Goal: Find specific page/section: Find specific page/section

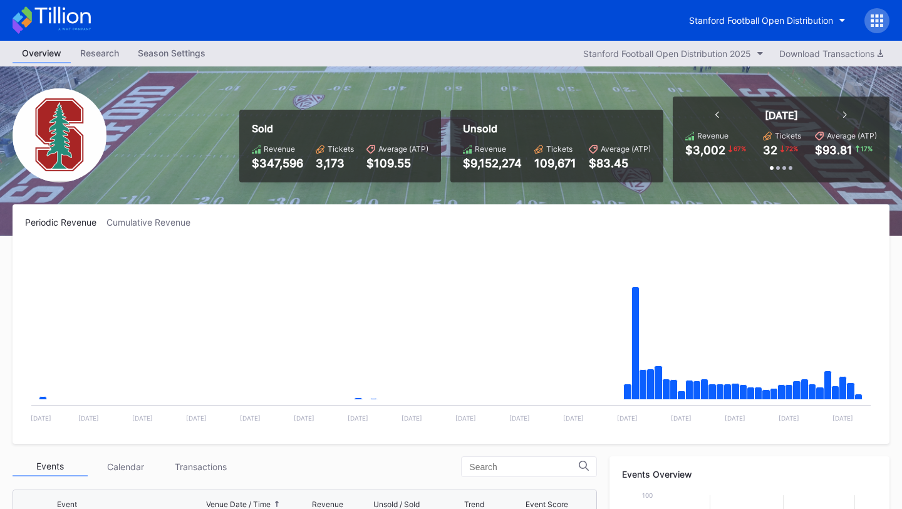
click at [729, 16] on div "Stanford Football Open Distribution" at bounding box center [761, 20] width 144 height 11
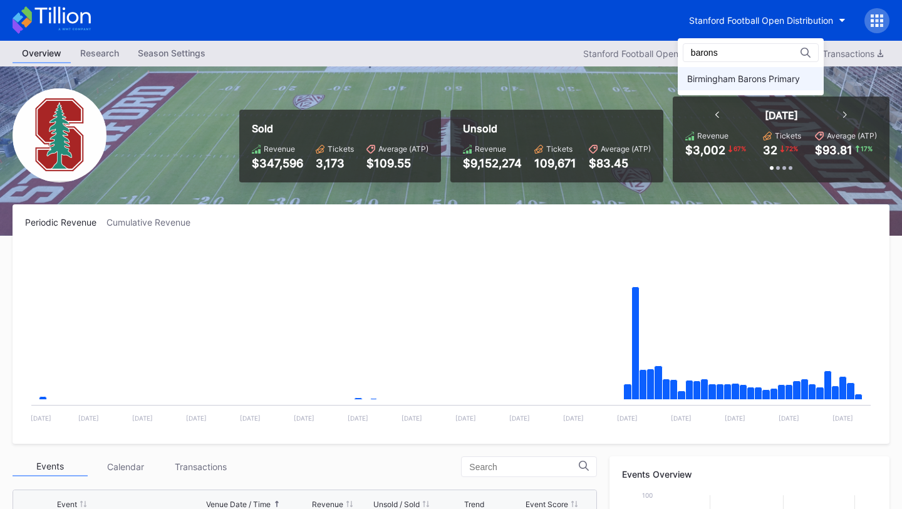
type input "barons"
click at [740, 71] on div "Birmingham Barons Primary" at bounding box center [751, 78] width 146 height 23
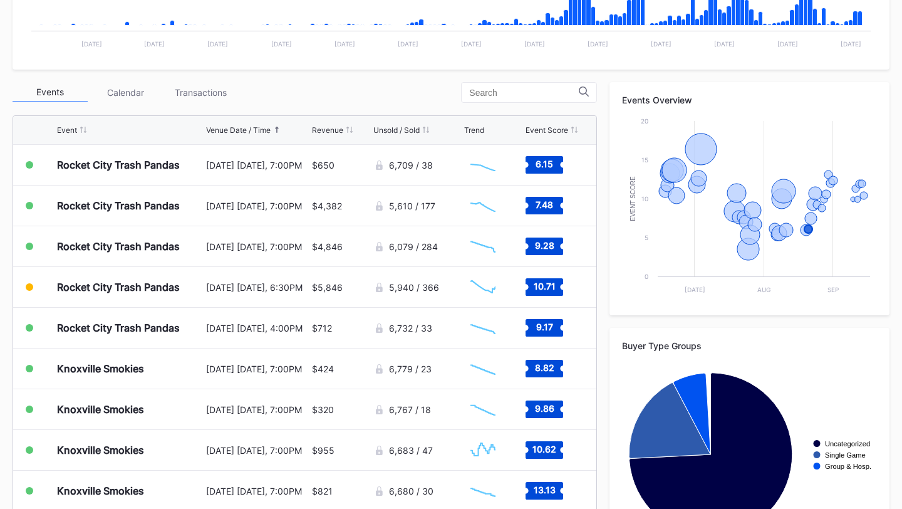
scroll to position [373, 0]
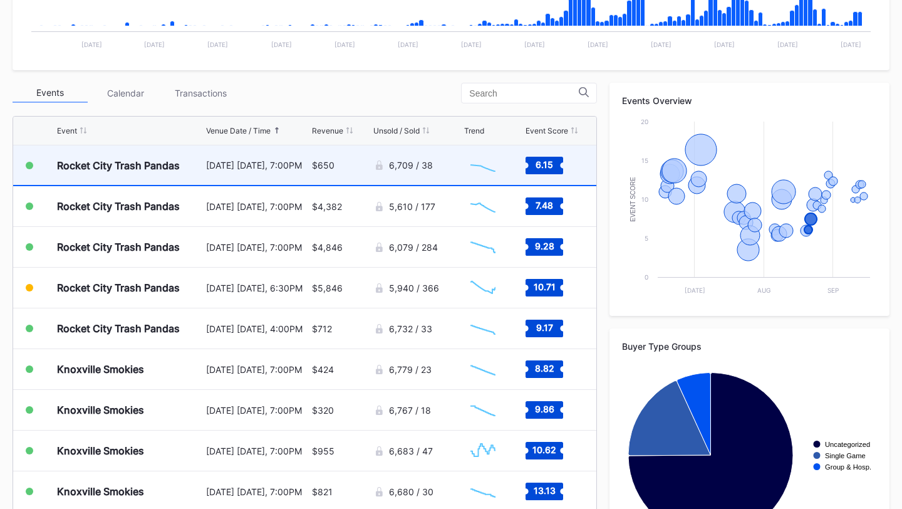
click at [447, 170] on div "6,709 / 38" at bounding box center [417, 164] width 88 height 39
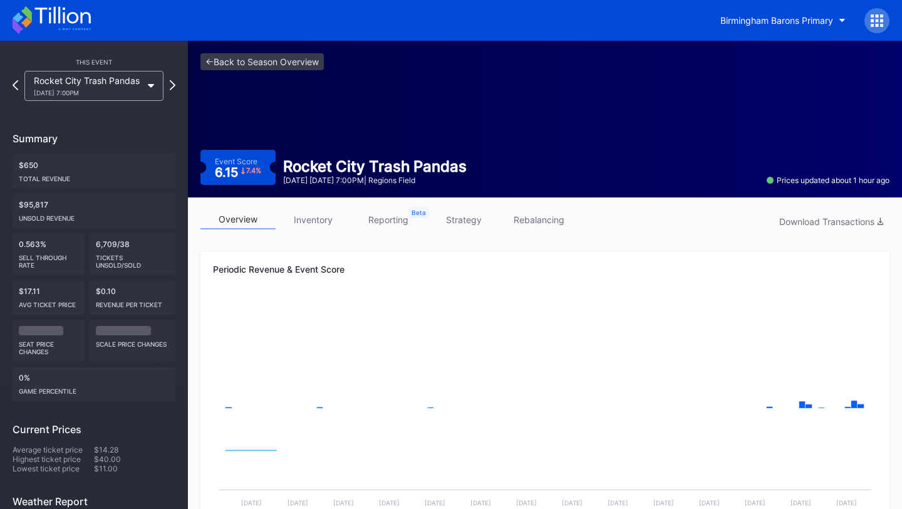
click at [311, 214] on link "inventory" at bounding box center [313, 219] width 75 height 19
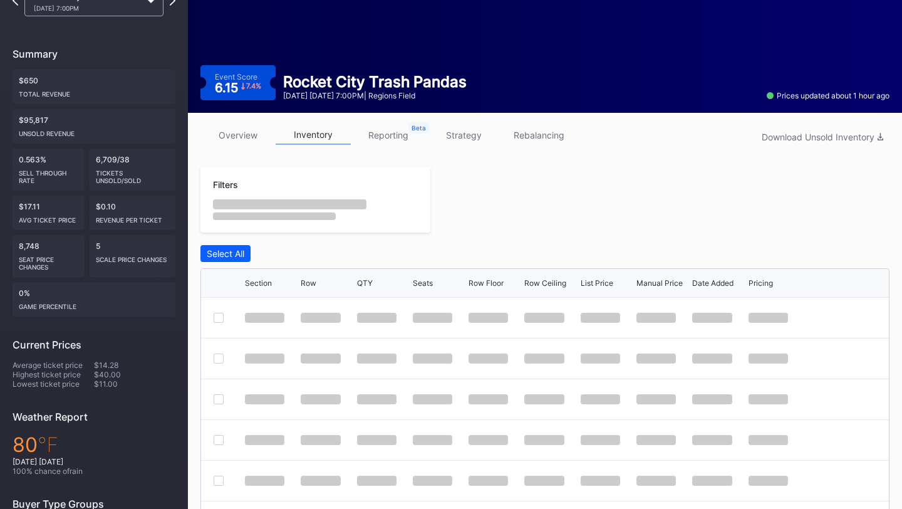
scroll to position [212, 0]
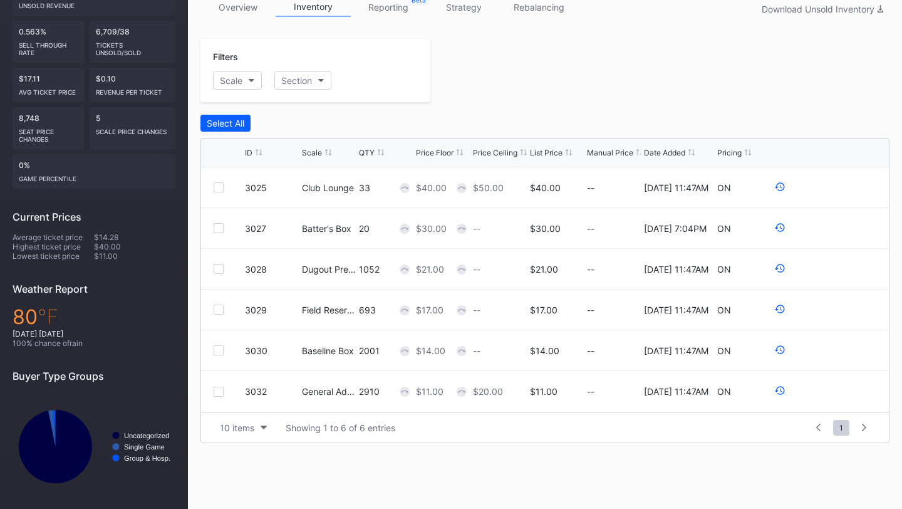
click at [539, 150] on div "List Price" at bounding box center [546, 152] width 33 height 9
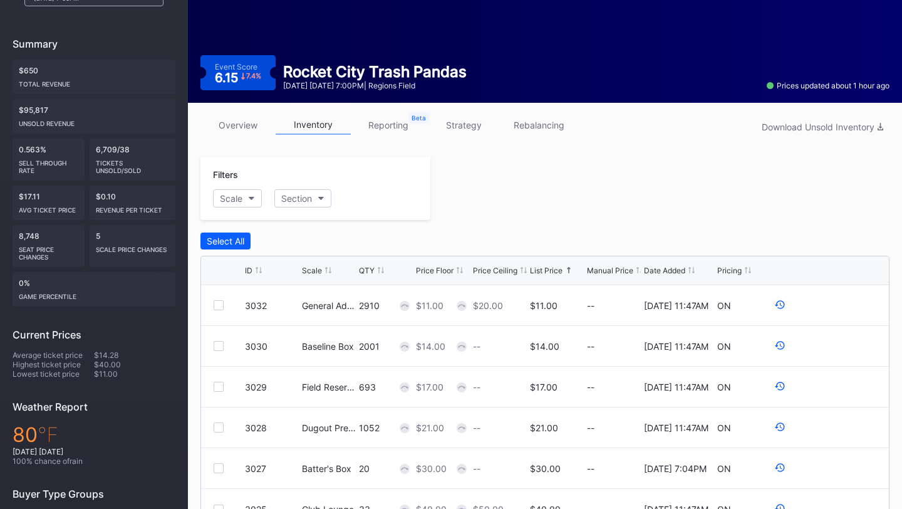
scroll to position [0, 0]
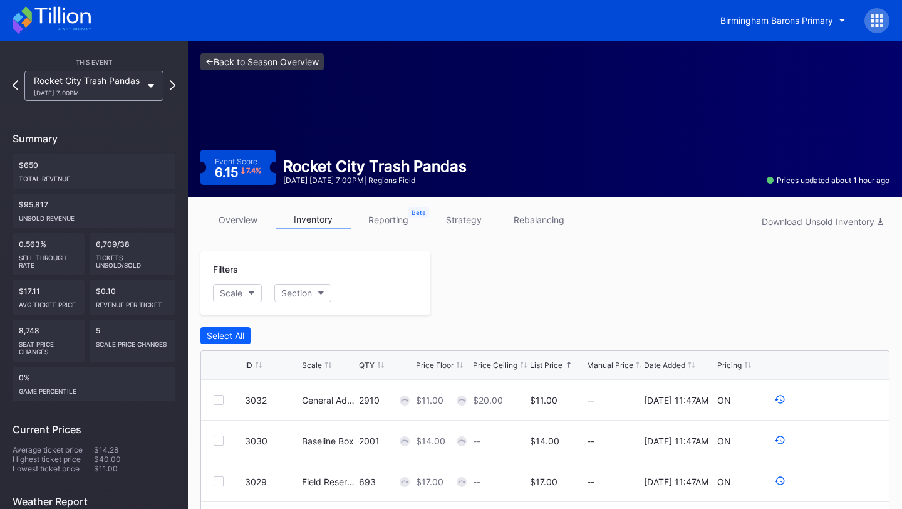
click at [271, 63] on link "<- Back to Season Overview" at bounding box center [261, 61] width 123 height 17
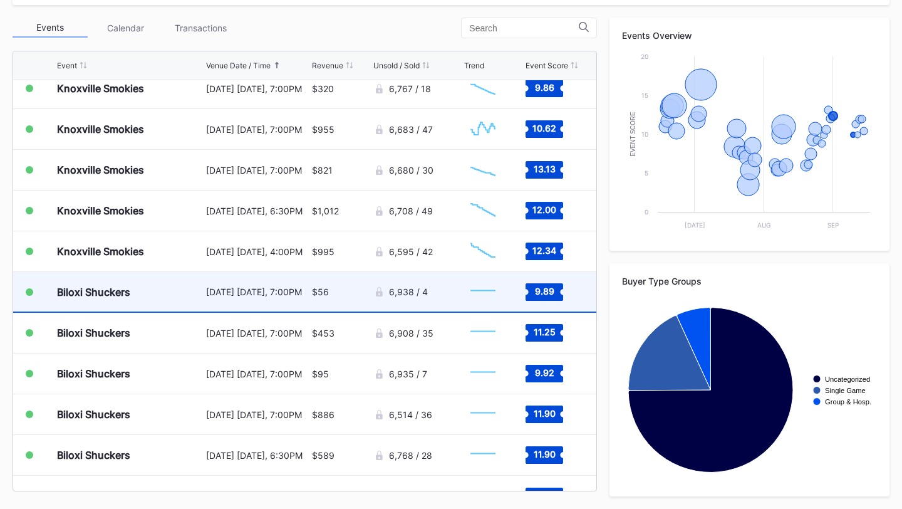
scroll to position [1268, 0]
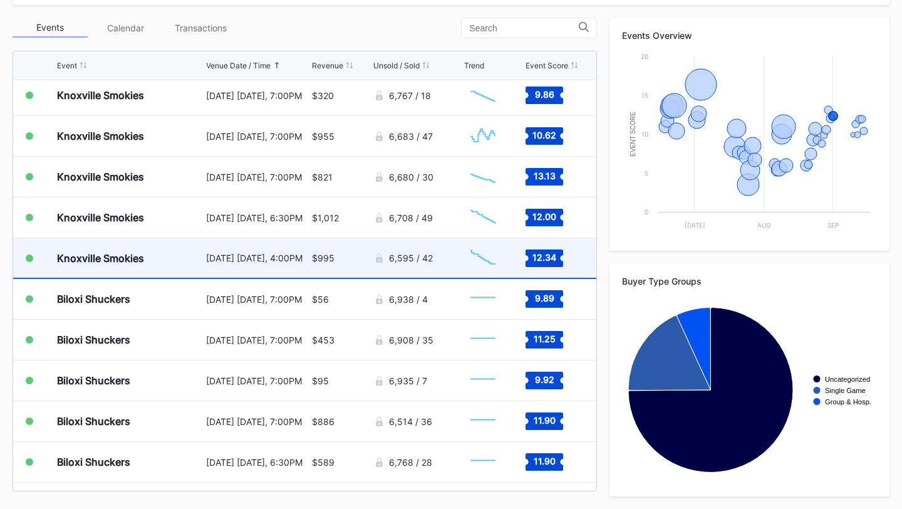
click at [448, 265] on div "6,595 / 42" at bounding box center [417, 257] width 88 height 39
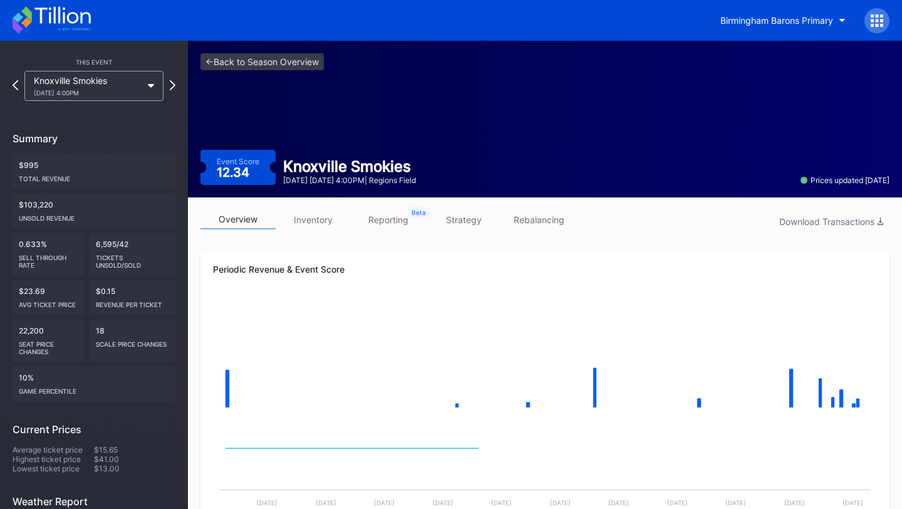
click at [311, 216] on link "inventory" at bounding box center [313, 219] width 75 height 19
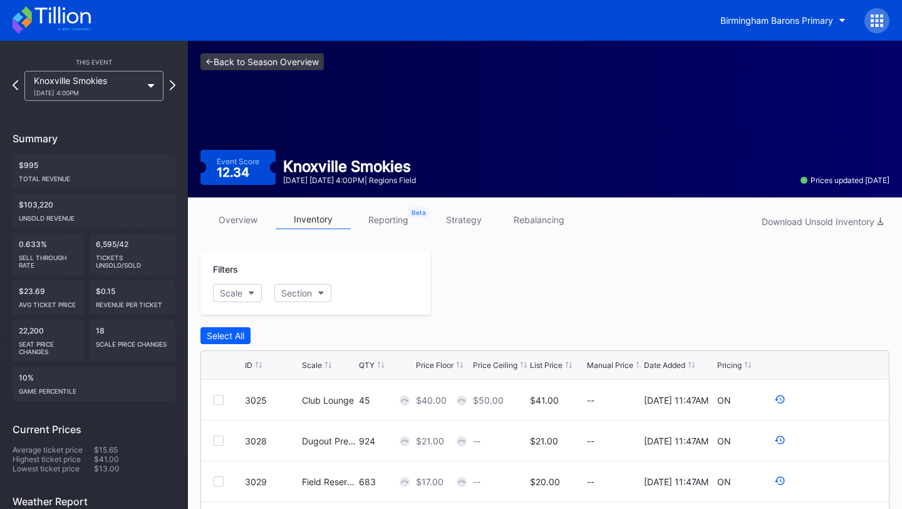
click at [267, 56] on link "<- Back to Season Overview" at bounding box center [261, 61] width 123 height 17
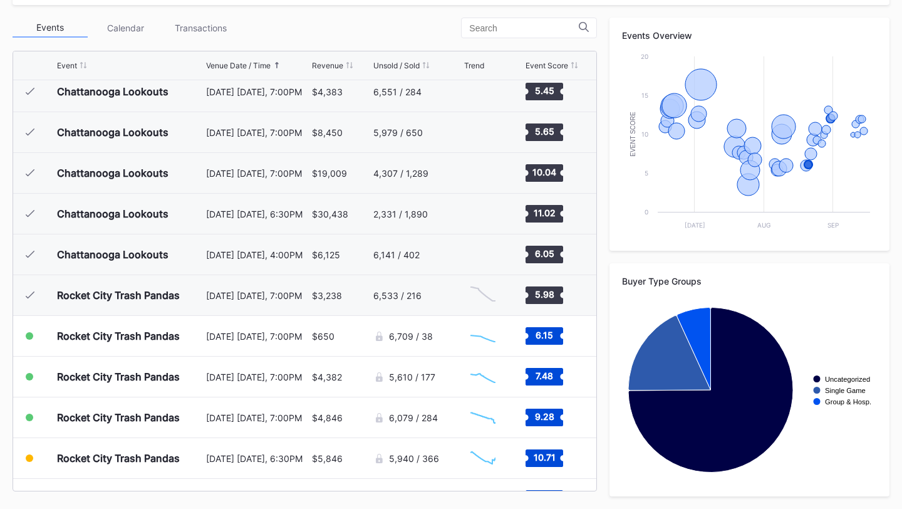
scroll to position [1300, 0]
